Goal: Task Accomplishment & Management: Complete application form

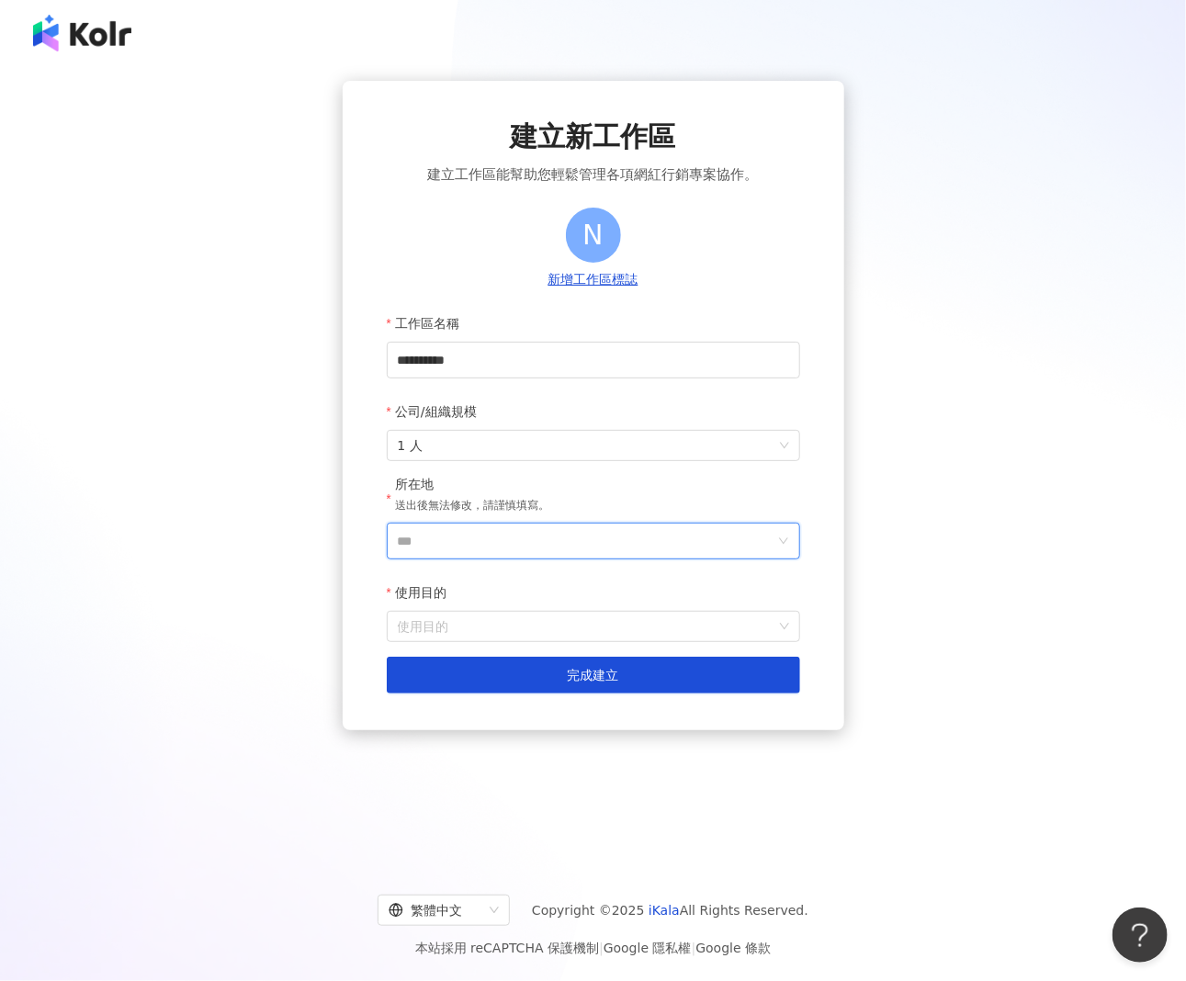
click at [446, 537] on input "***" at bounding box center [586, 541] width 377 height 35
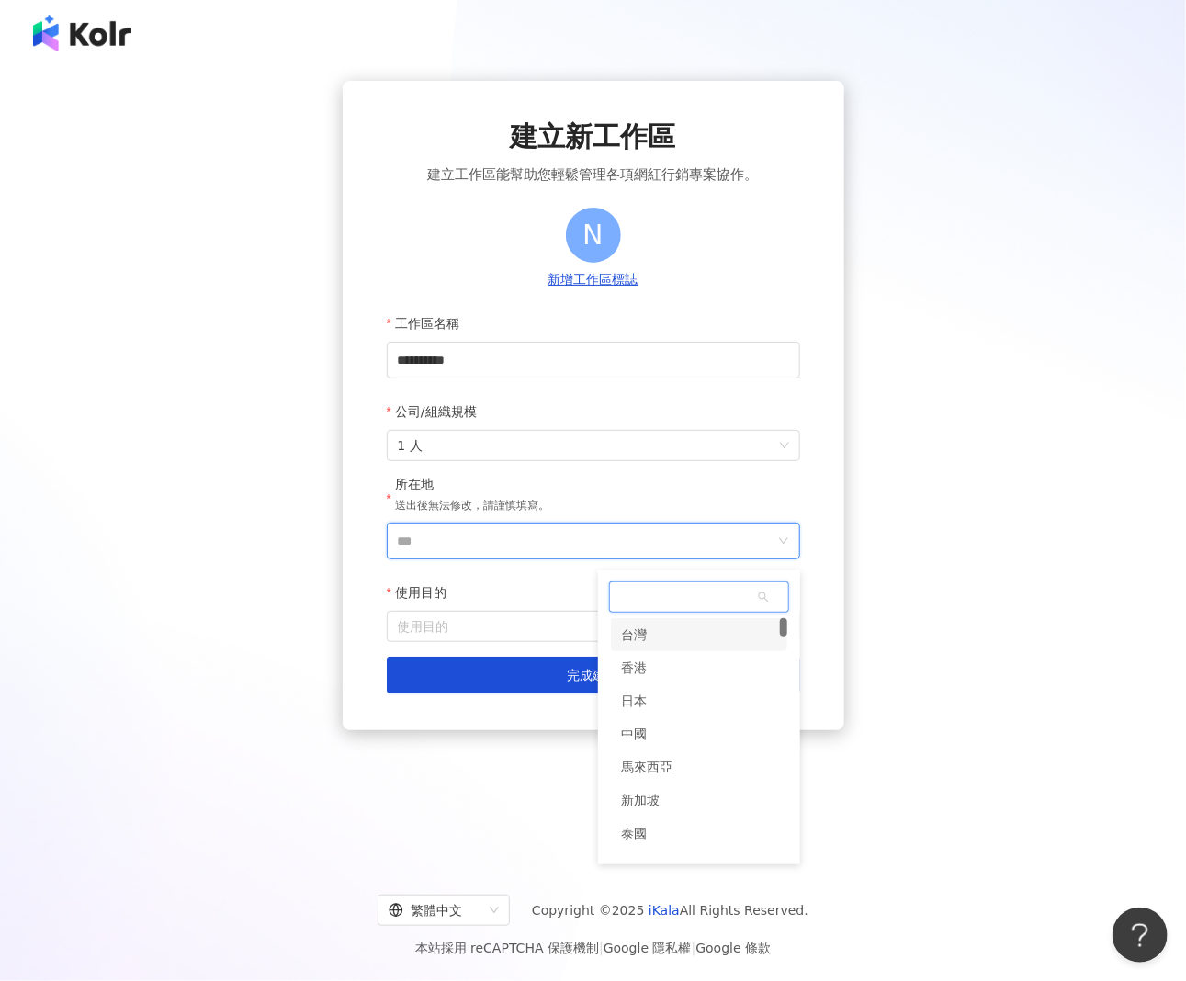
click at [664, 637] on div "台灣" at bounding box center [699, 634] width 176 height 33
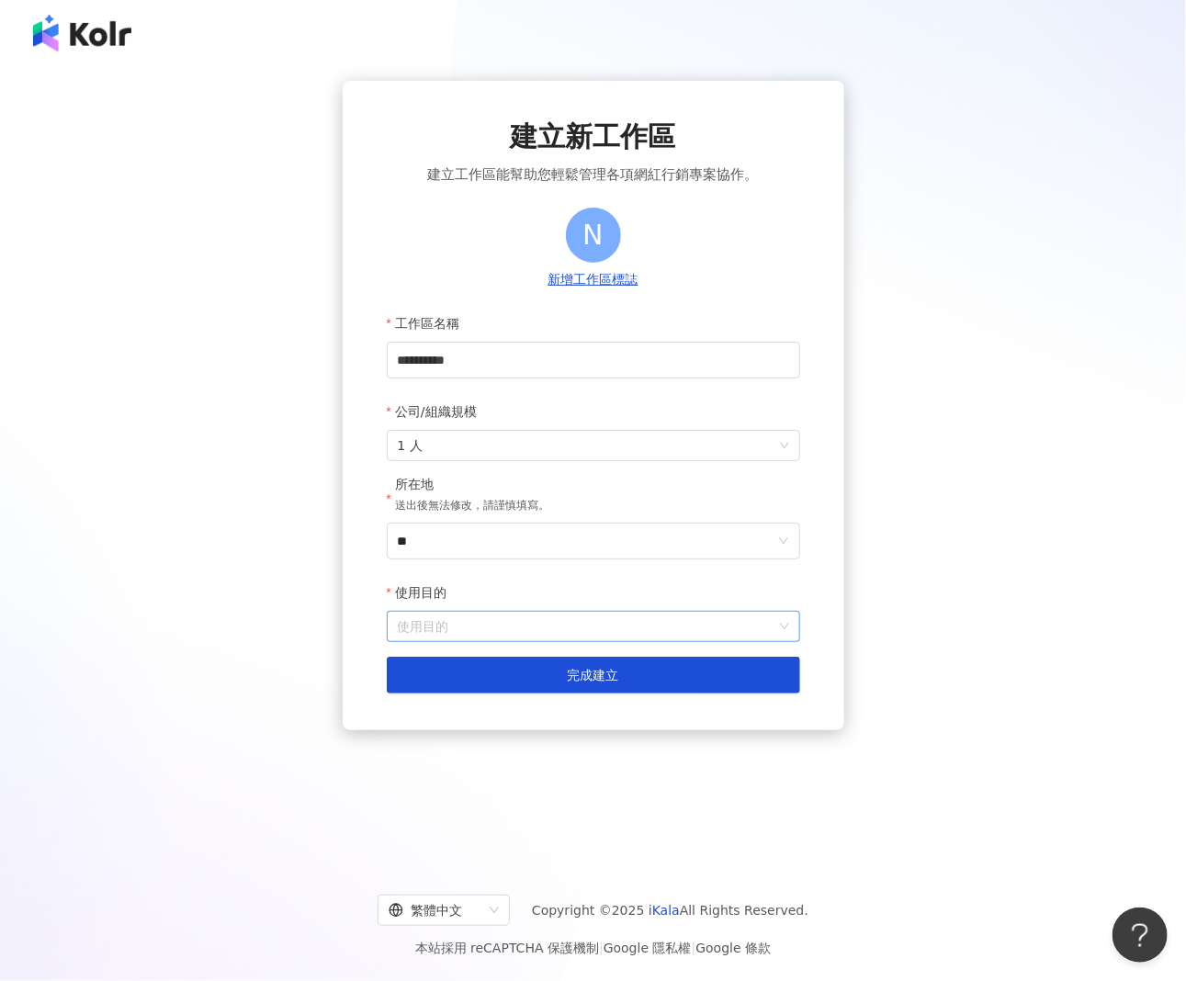
click at [492, 634] on input "使用目的" at bounding box center [593, 626] width 391 height 29
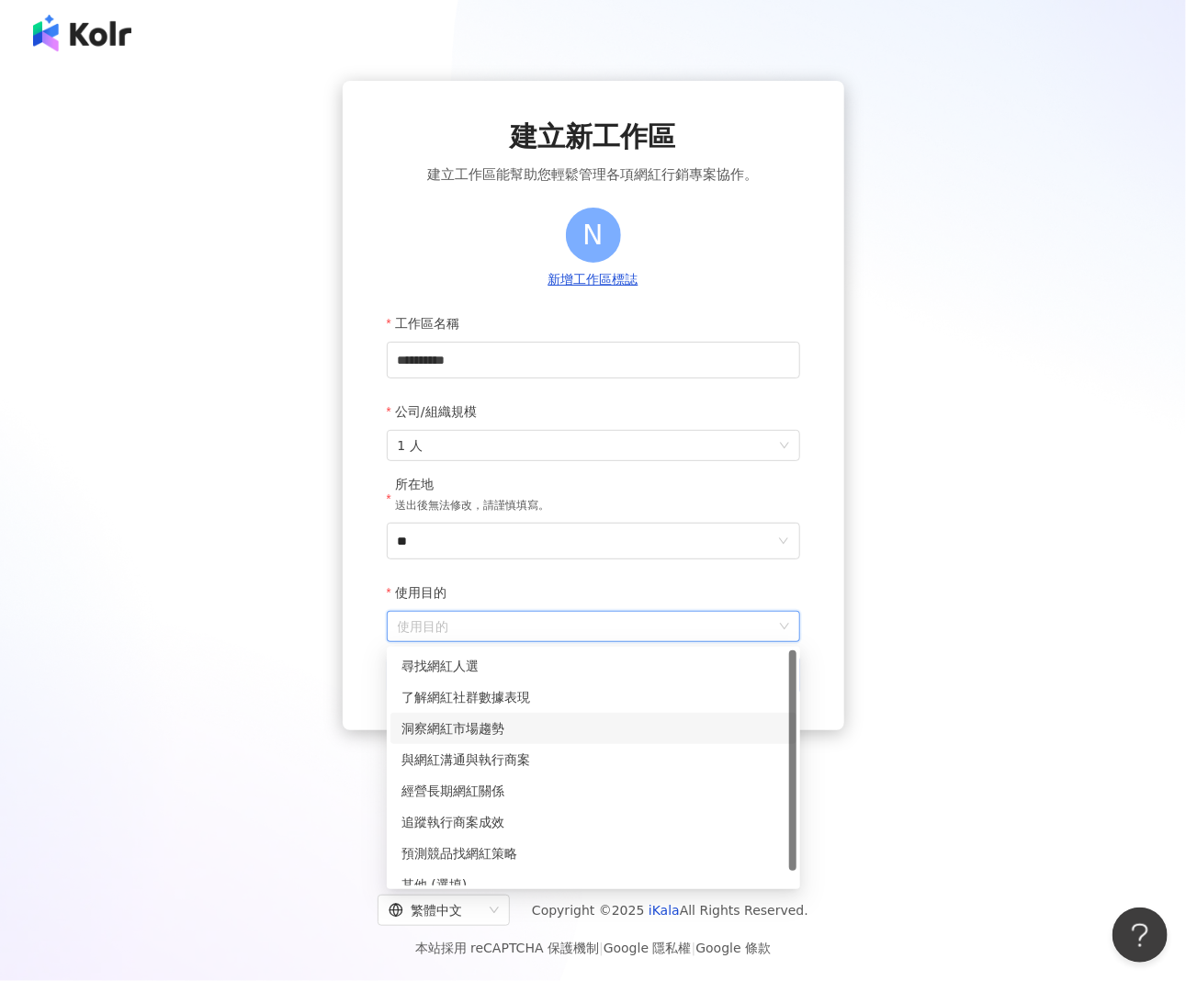
click at [468, 719] on div "洞察網紅市場趨勢" at bounding box center [593, 728] width 384 height 20
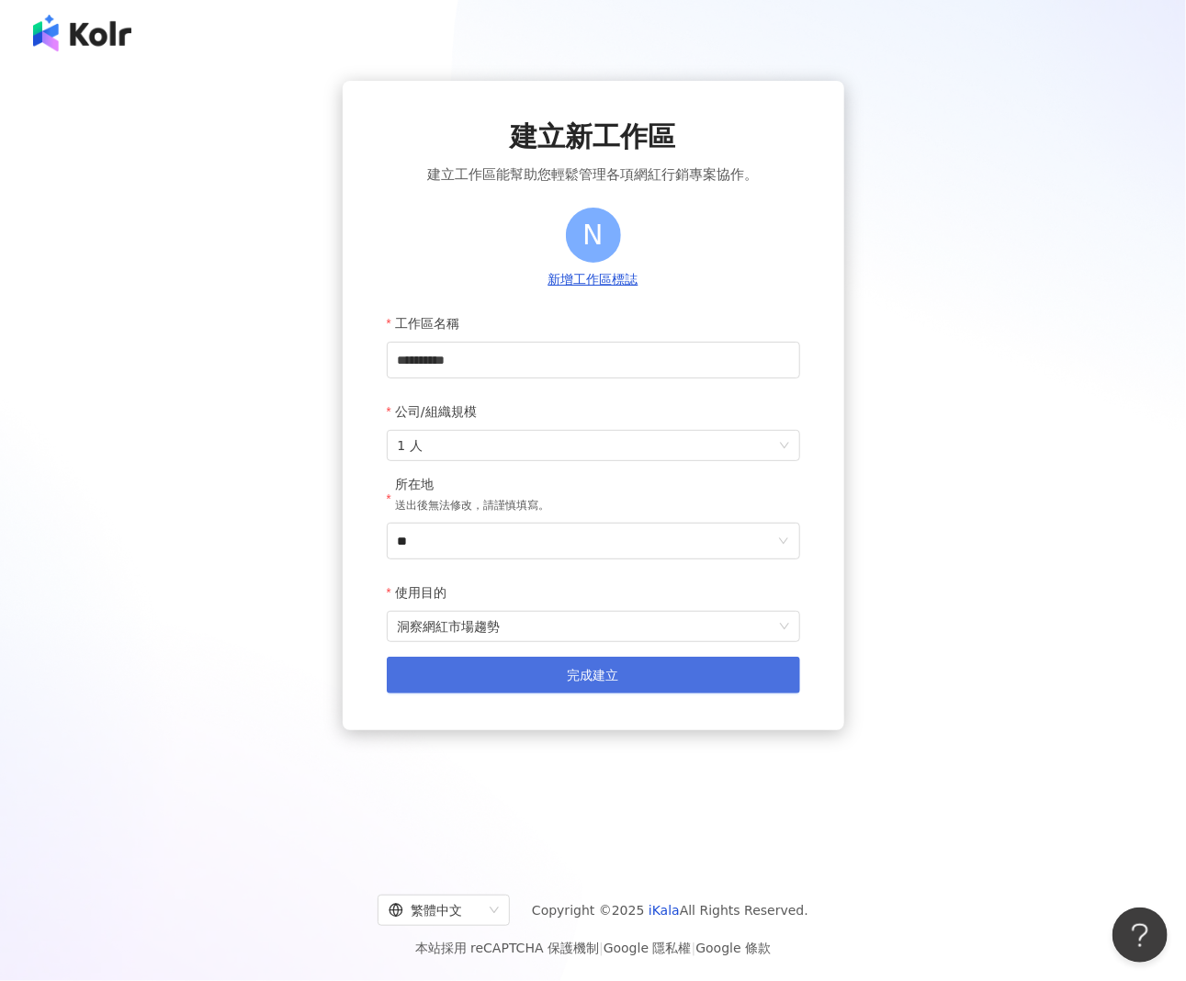
click at [487, 676] on button "完成建立" at bounding box center [593, 675] width 413 height 37
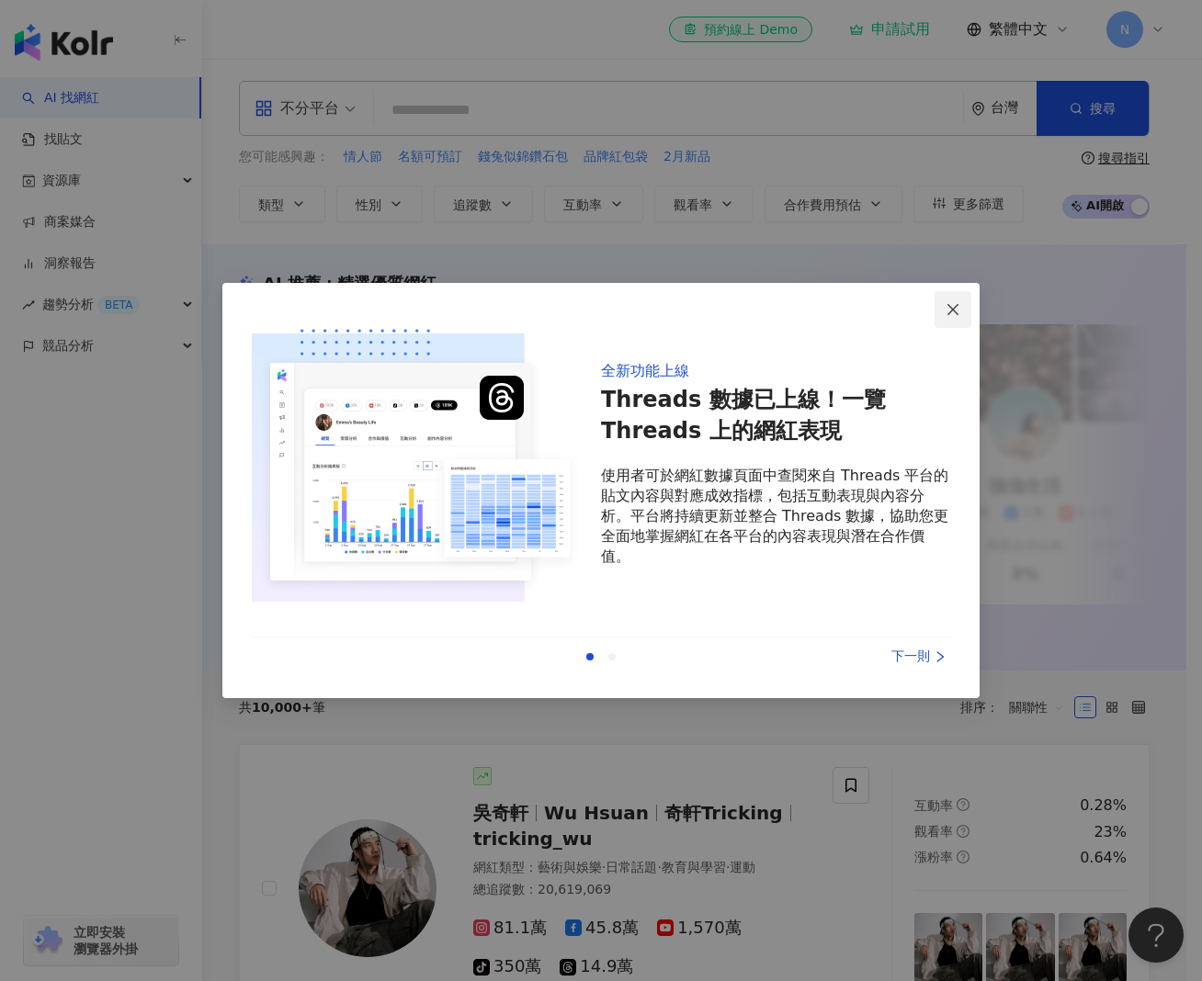
click at [945, 303] on icon "close" at bounding box center [952, 309] width 15 height 15
